Goal: Task Accomplishment & Management: Manage account settings

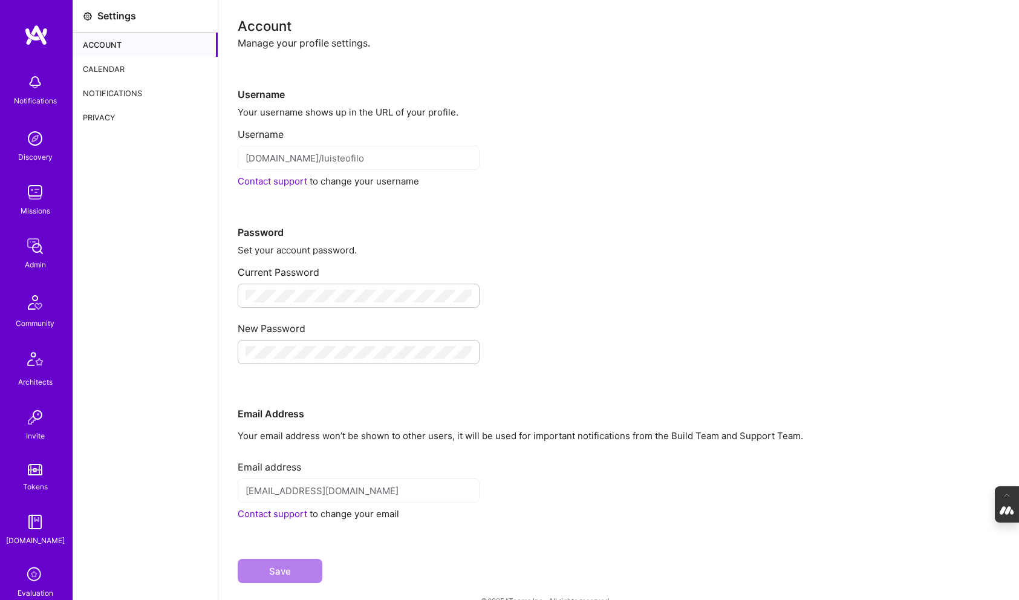
click at [103, 70] on div "Calendar" at bounding box center [145, 69] width 145 height 24
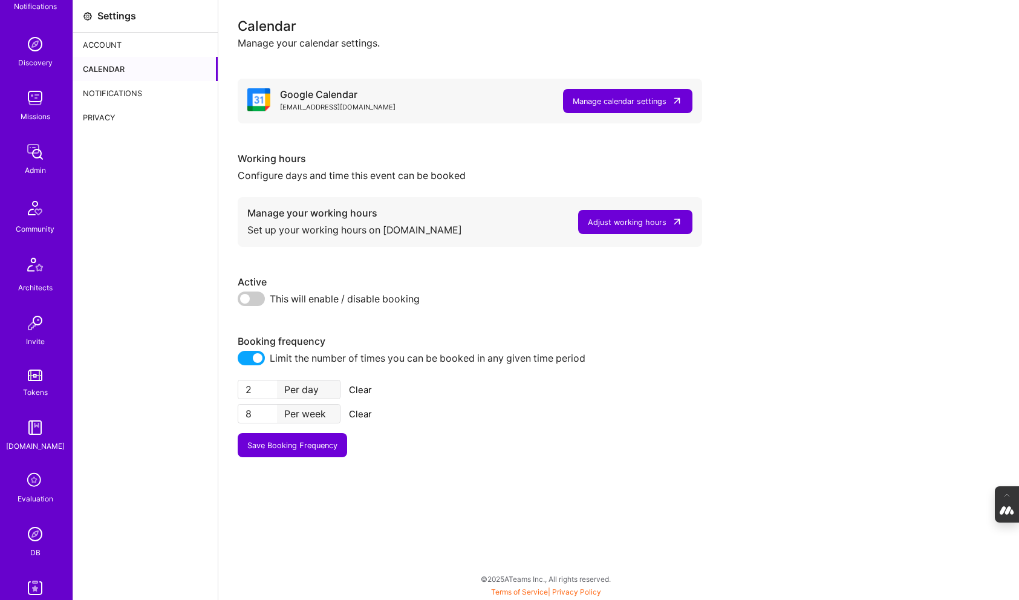
scroll to position [172, 0]
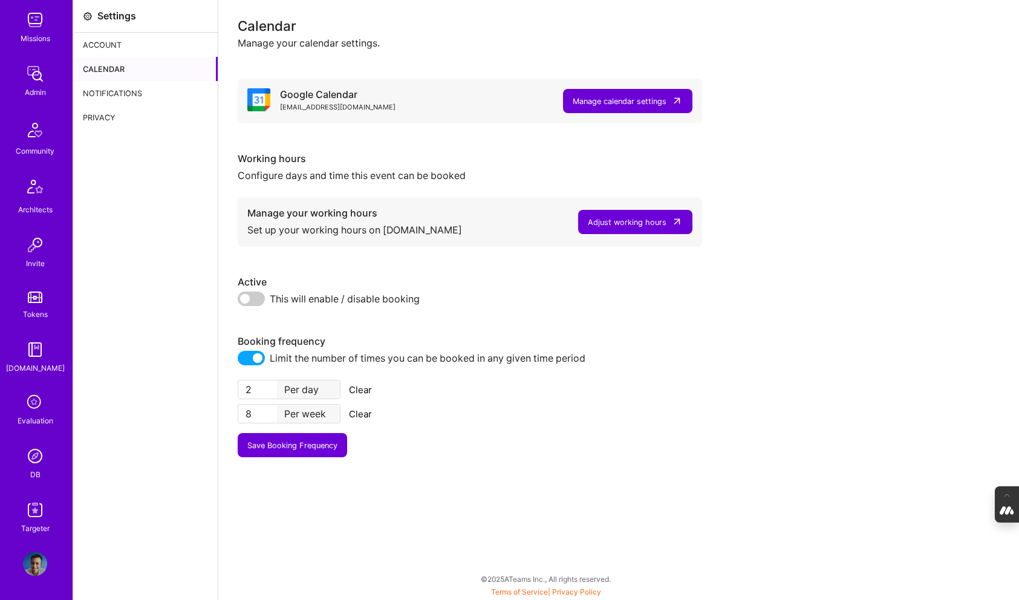
click at [33, 562] on img at bounding box center [35, 564] width 24 height 24
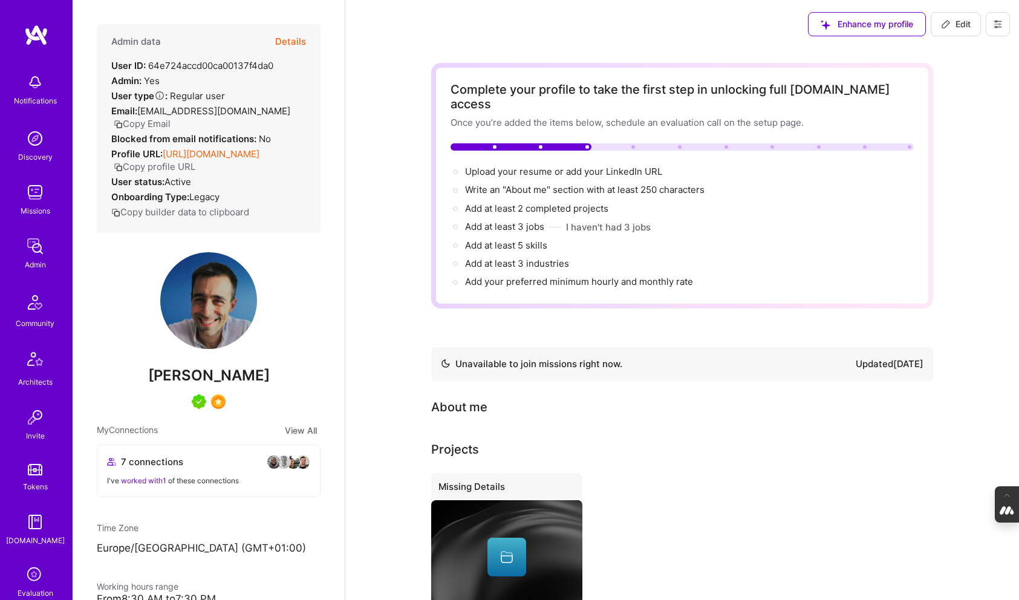
click at [997, 21] on icon at bounding box center [997, 24] width 7 height 7
click at [948, 178] on button "Log Out" at bounding box center [954, 175] width 112 height 31
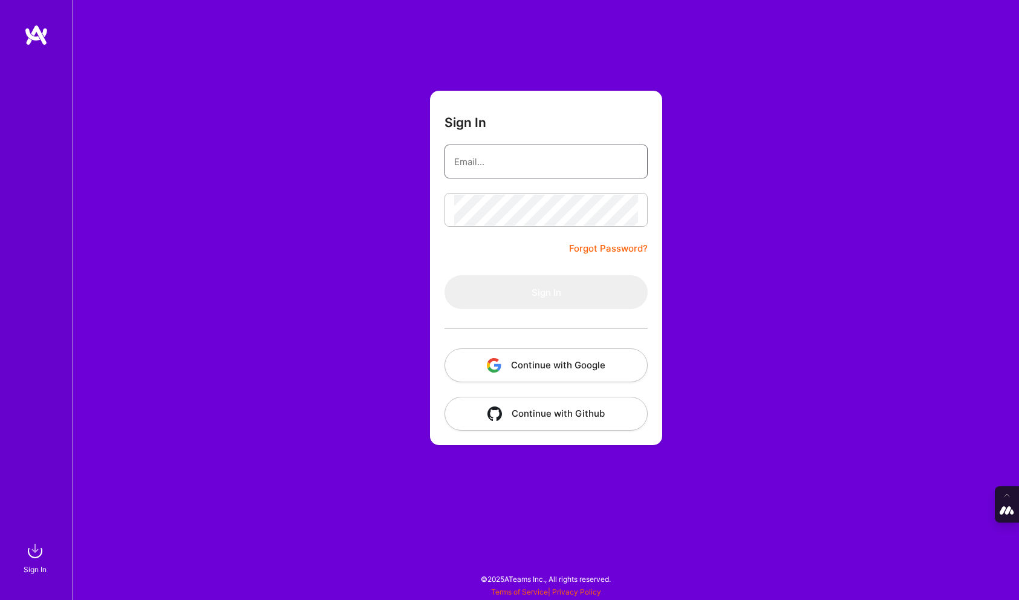
click at [480, 158] on input "email" at bounding box center [546, 161] width 184 height 31
type input "[PERSON_NAME][EMAIL_ADDRESS][DOMAIN_NAME]"
click at [542, 371] on button "Continue with Google" at bounding box center [545, 365] width 203 height 34
